Goal: Participate in discussion: Participate in discussion

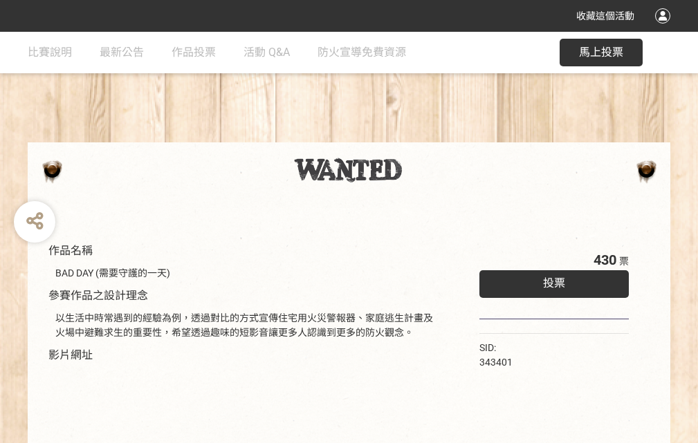
click at [665, 29] on div "收藏這個活動" at bounding box center [349, 16] width 698 height 32
click at [432, 136] on div "作品名稱 BAD DAY (需要守護的一天) 參賽作品之設計理念 以生活中時常遇到的經驗為例，透過對比的方式宣傳住宅用火災警報器、家庭逃生計畫及火場中避難求生…" at bounding box center [349, 323] width 698 height 582
click at [550, 280] on span "投票" at bounding box center [554, 283] width 22 height 13
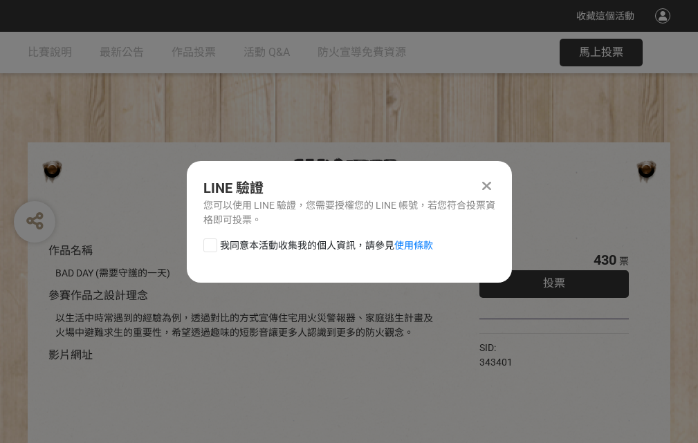
click at [209, 243] on div at bounding box center [210, 246] width 14 height 14
checkbox input "true"
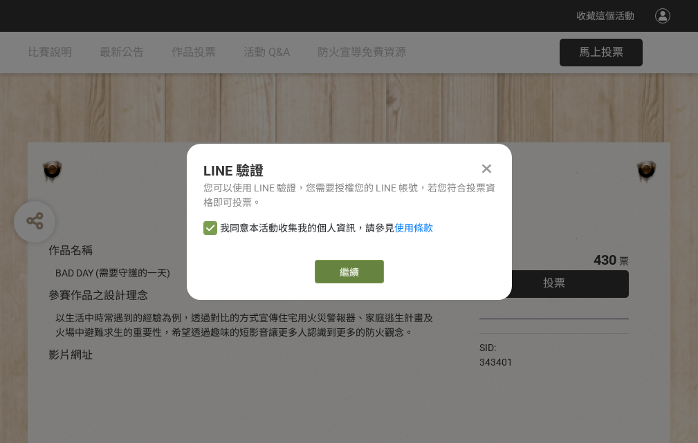
click at [348, 272] on link "繼續" at bounding box center [349, 272] width 69 height 24
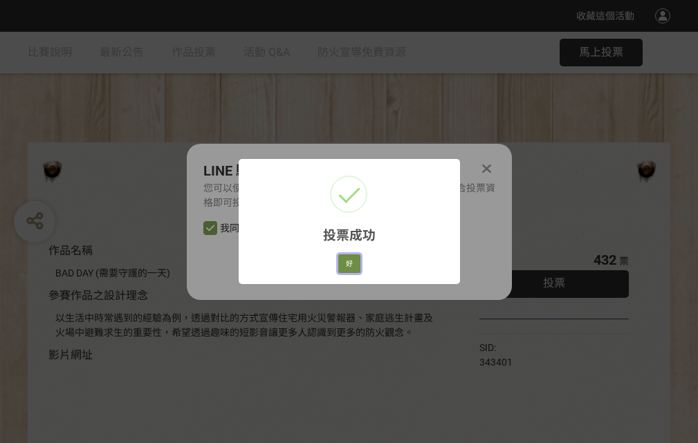
click at [345, 261] on button "好" at bounding box center [349, 263] width 22 height 19
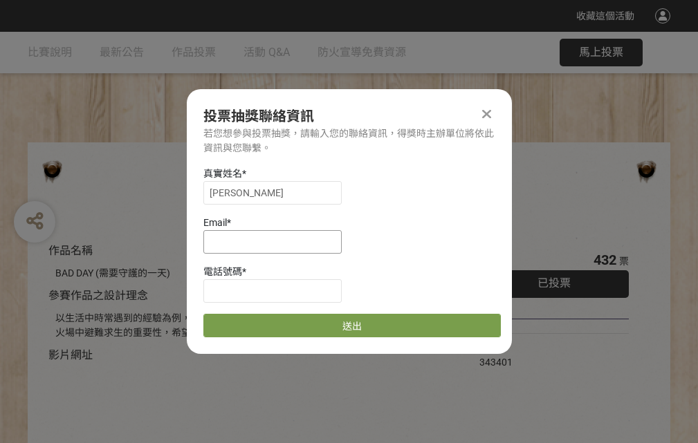
click at [277, 241] on input at bounding box center [272, 242] width 138 height 24
type input "[EMAIL_ADDRESS][DOMAIN_NAME]"
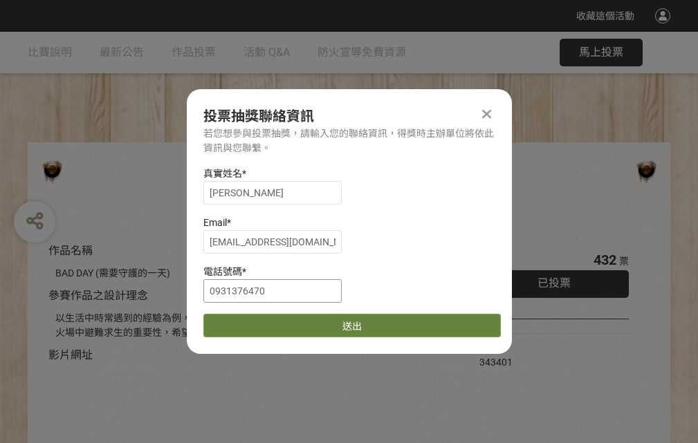
type input "0931376470"
click at [243, 321] on button "送出" at bounding box center [351, 326] width 297 height 24
